Goal: Register for event/course

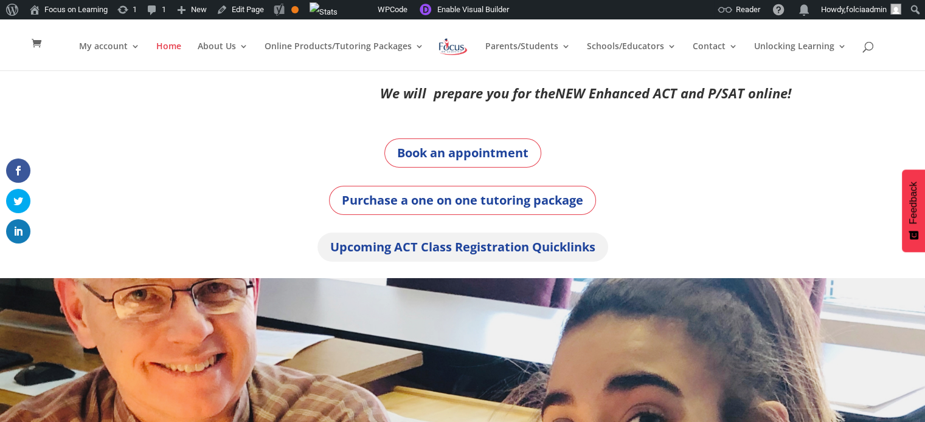
click at [476, 247] on link "Upcoming ACT Class Registration Quicklinks" at bounding box center [462, 247] width 291 height 29
click at [427, 252] on link "Upcoming ACT Class Registration Quicklinks" at bounding box center [462, 247] width 291 height 29
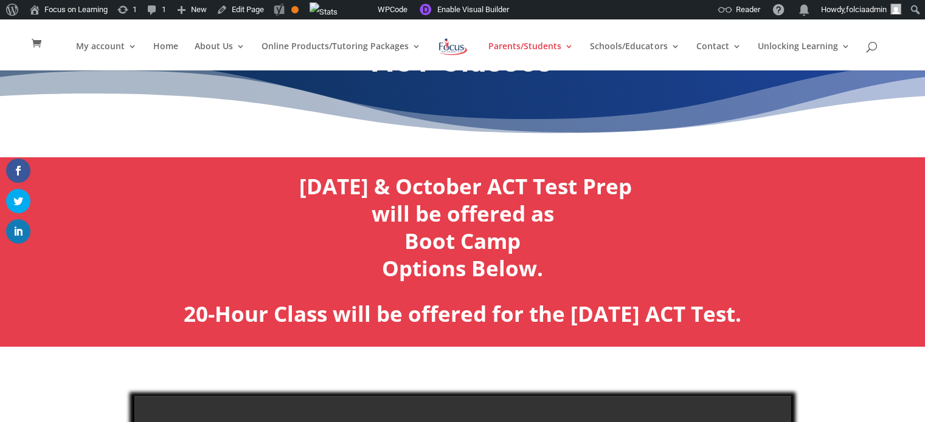
scroll to position [49, 0]
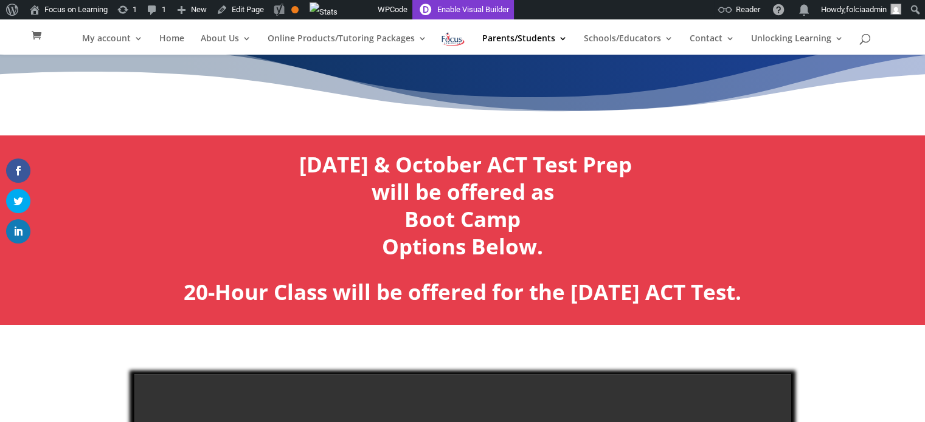
click at [484, 14] on link "Enable Visual Builder" at bounding box center [463, 9] width 102 height 19
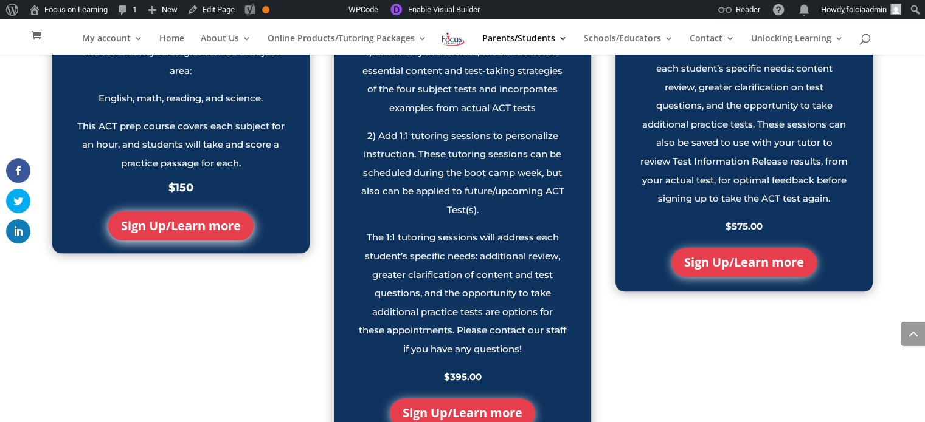
scroll to position [1261, 0]
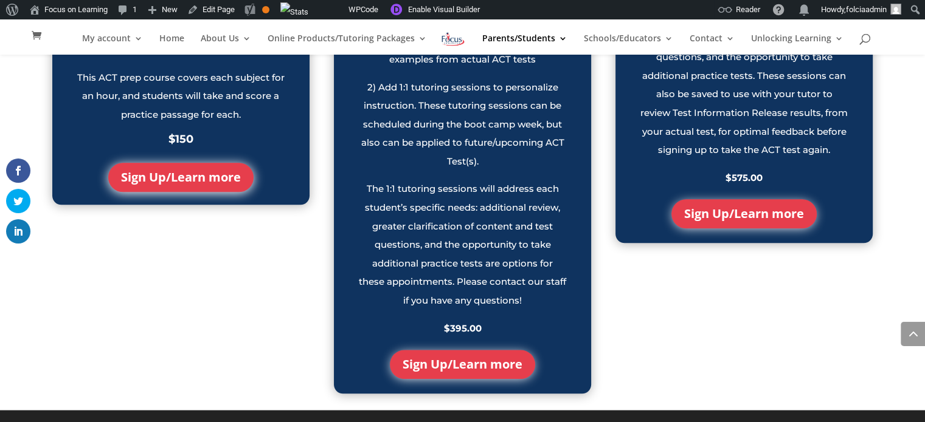
click at [474, 371] on link "Sign Up/Learn more" at bounding box center [462, 364] width 145 height 29
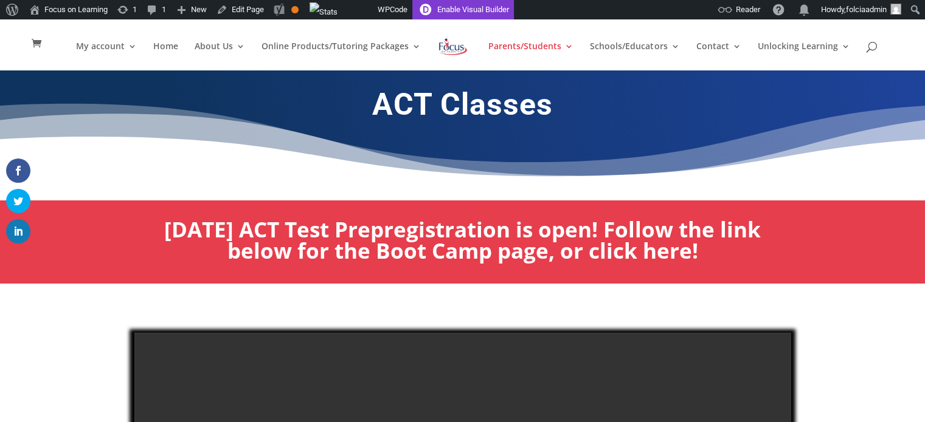
click at [473, 12] on link "Enable Visual Builder" at bounding box center [463, 9] width 102 height 19
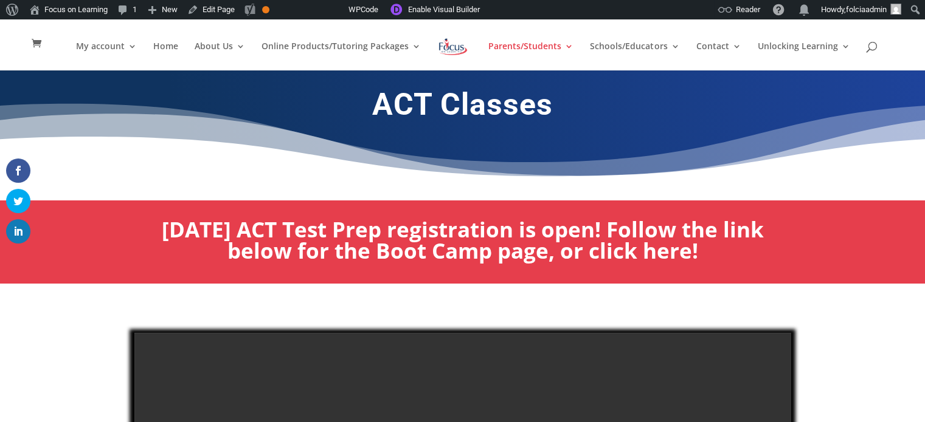
click at [513, 252] on b "[DATE] ACT Test Prep registration is open! Follow the link below for the Boot C…" at bounding box center [463, 240] width 602 height 50
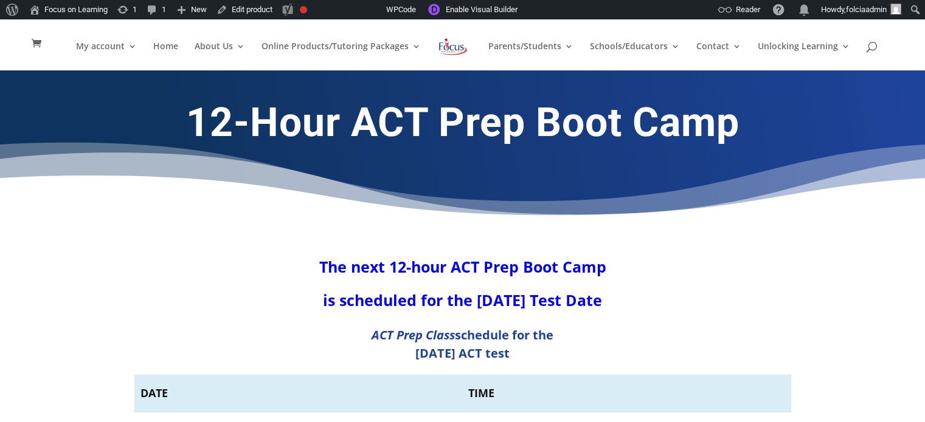
click at [508, 269] on strong "The next 12-hour ACT Prep Boot Camp" at bounding box center [462, 267] width 287 height 21
click at [429, 298] on strong "is scheduled for the September 6th 2025 Test Date" at bounding box center [462, 300] width 279 height 21
click at [470, 7] on link "Enable Visual Builder" at bounding box center [472, 9] width 102 height 19
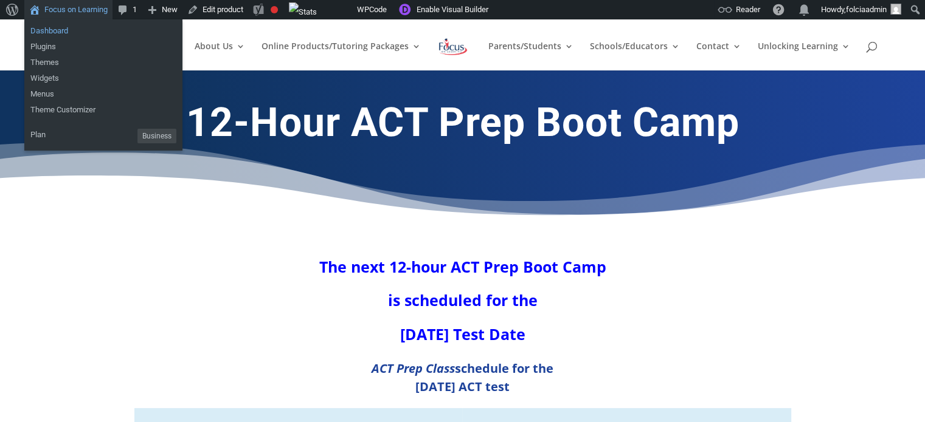
click at [44, 36] on link "Dashboard" at bounding box center [103, 31] width 158 height 16
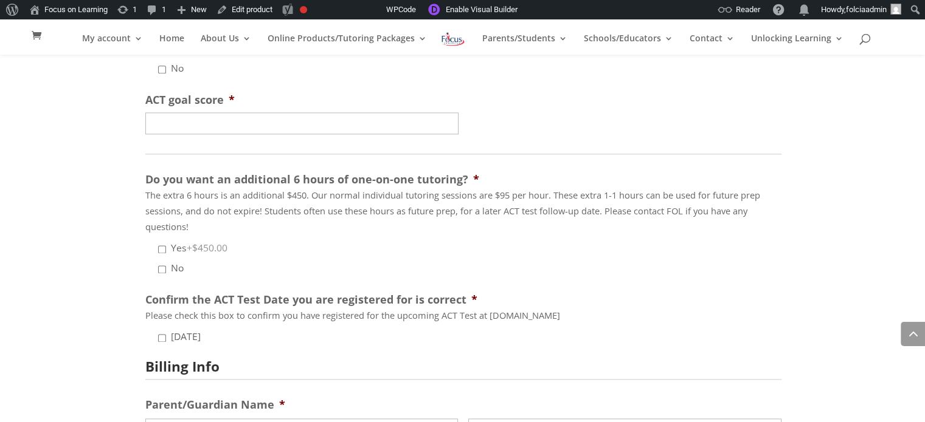
scroll to position [1612, 0]
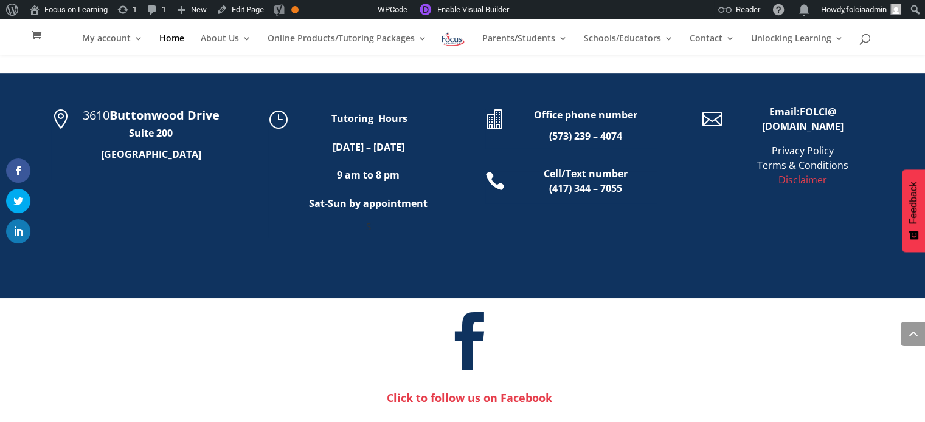
scroll to position [688, 0]
